Goal: Answer question/provide support: Share knowledge or assist other users

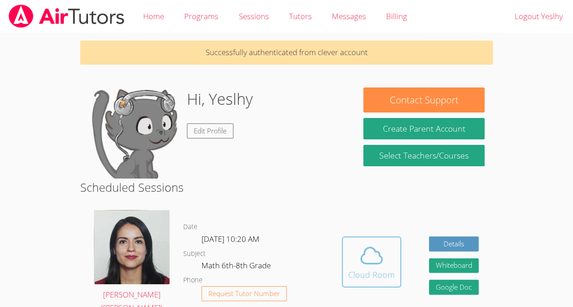
click at [358, 268] on div "Cloud Room" at bounding box center [371, 274] width 46 height 13
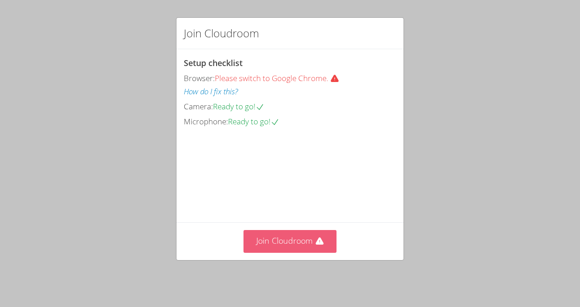
click at [315, 245] on icon at bounding box center [319, 241] width 9 height 9
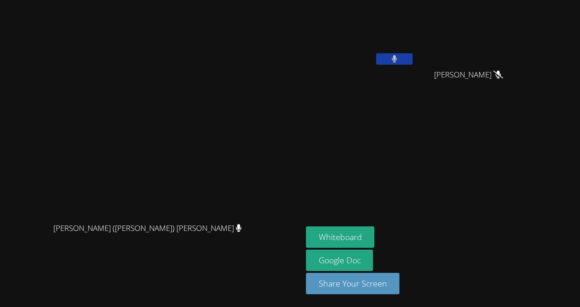
click at [412, 61] on button at bounding box center [394, 58] width 36 height 11
click at [375, 240] on button "Whiteboard" at bounding box center [340, 236] width 69 height 21
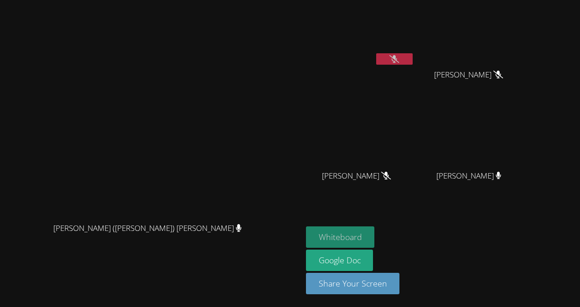
click at [375, 237] on button "Whiteboard" at bounding box center [340, 236] width 69 height 21
click at [412, 56] on button at bounding box center [394, 58] width 36 height 11
click at [412, 57] on button at bounding box center [394, 58] width 36 height 11
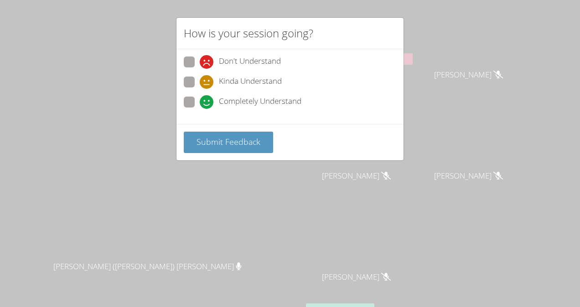
click at [200, 109] on span at bounding box center [200, 109] width 0 height 0
click at [200, 100] on input "Completely Understand" at bounding box center [204, 101] width 8 height 8
radio input "true"
click at [255, 143] on span "Submit Feedback" at bounding box center [228, 141] width 64 height 11
